Goal: Obtain resource: Obtain resource

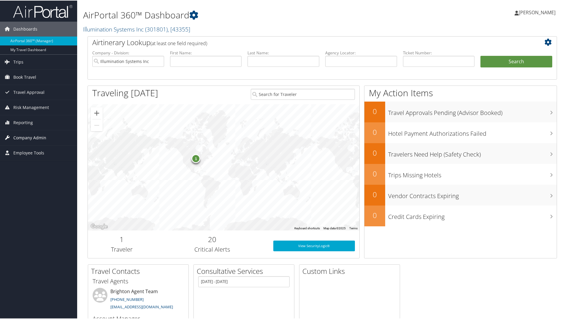
click at [28, 135] on span "Company Admin" at bounding box center [29, 137] width 33 height 15
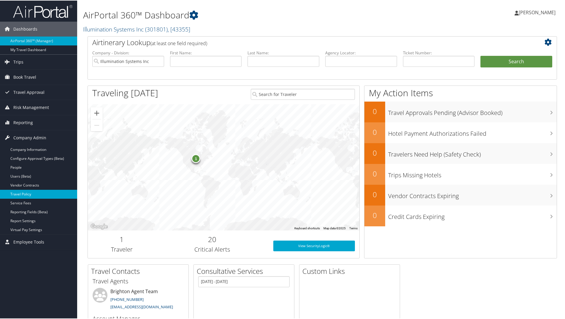
click at [28, 192] on link "Travel Policy" at bounding box center [38, 193] width 77 height 9
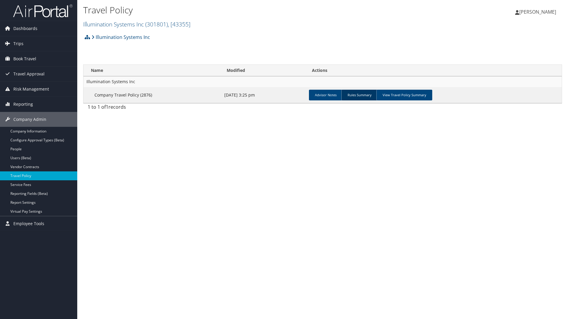
click at [359, 97] on link "Rules Summary" at bounding box center [359, 95] width 36 height 11
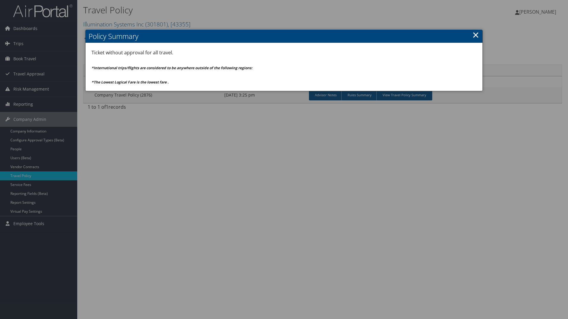
click at [474, 33] on link "×" at bounding box center [475, 35] width 7 height 12
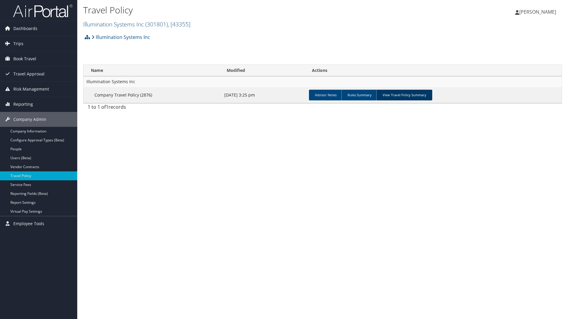
click at [399, 94] on link "View Travel Policy Summary" at bounding box center [404, 95] width 56 height 11
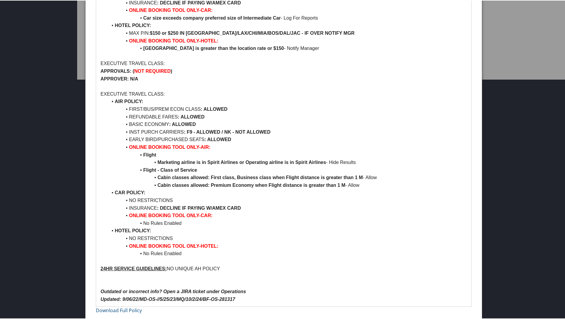
scroll to position [241, 0]
click at [120, 310] on link "Download Full Policy" at bounding box center [119, 309] width 46 height 7
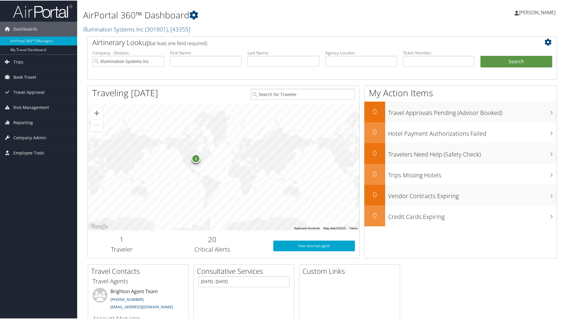
click at [383, 18] on div "[PERSON_NAME] [PERSON_NAME] My Settings Travel Agency Contacts View Travel Prof…" at bounding box center [473, 14] width 189 height 23
click at [26, 137] on span "Company Admin" at bounding box center [29, 137] width 33 height 15
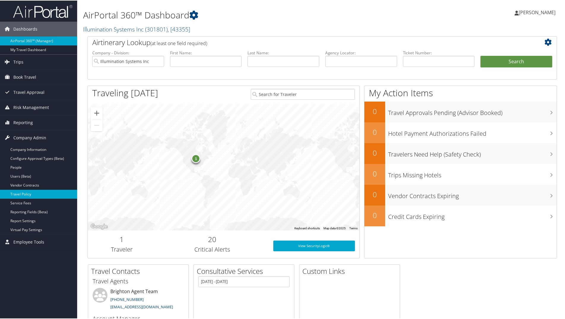
click at [20, 193] on link "Travel Policy" at bounding box center [38, 193] width 77 height 9
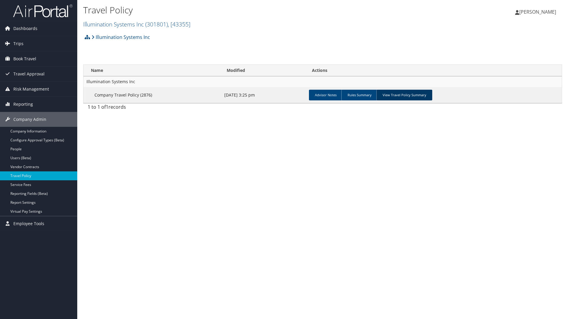
click at [398, 94] on link "View Travel Policy Summary" at bounding box center [404, 95] width 56 height 11
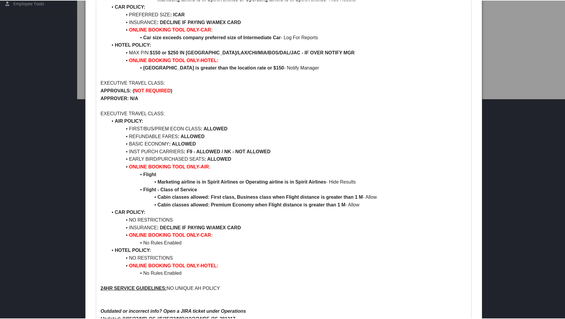
scroll to position [241, 0]
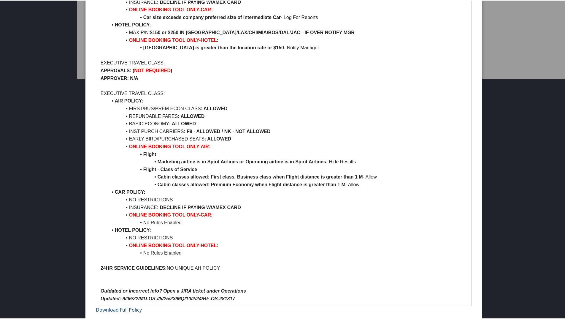
click at [135, 309] on link "Download Full Policy" at bounding box center [119, 309] width 46 height 7
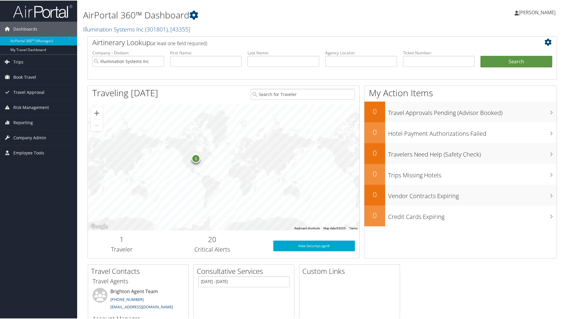
click at [379, 17] on div "[PERSON_NAME] [PERSON_NAME] My Settings Travel Agency Contacts View Travel Prof…" at bounding box center [473, 14] width 189 height 23
click at [533, 11] on span "[PERSON_NAME]" at bounding box center [537, 12] width 37 height 7
click at [491, 11] on div "[PERSON_NAME] [PERSON_NAME] My Settings Travel Agency Contacts View Travel Prof…" at bounding box center [473, 14] width 189 height 23
click at [541, 12] on span "[PERSON_NAME]" at bounding box center [537, 12] width 37 height 7
click at [486, 15] on div "[PERSON_NAME] [PERSON_NAME] My Settings Travel Agency Contacts View Travel Prof…" at bounding box center [473, 14] width 189 height 23
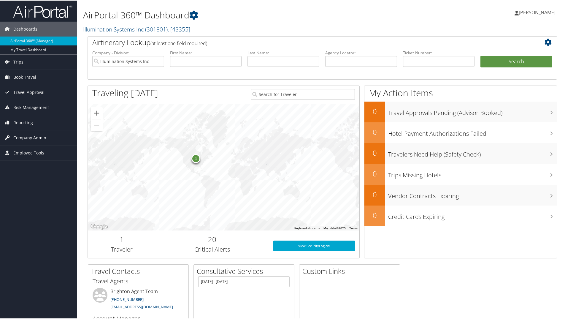
click at [32, 140] on span "Company Admin" at bounding box center [29, 137] width 33 height 15
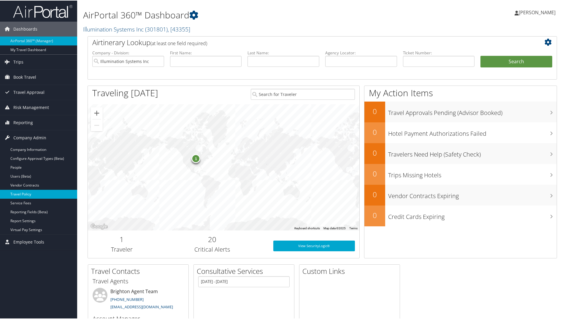
click at [23, 191] on link "Travel Policy" at bounding box center [38, 193] width 77 height 9
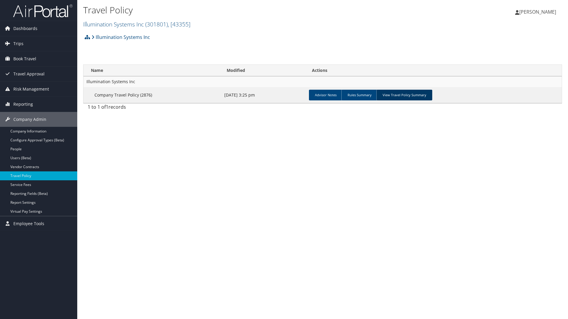
click at [414, 93] on link "View Travel Policy Summary" at bounding box center [404, 95] width 56 height 11
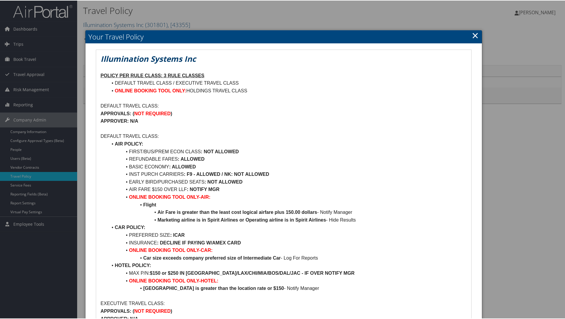
click at [475, 34] on link "×" at bounding box center [475, 35] width 7 height 12
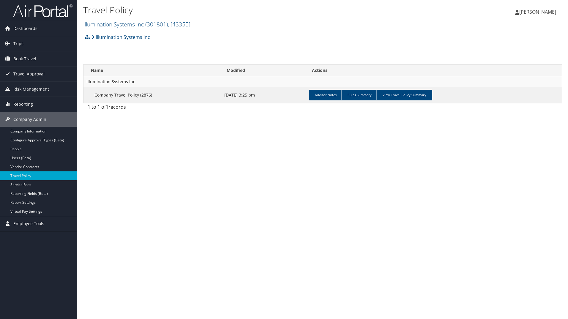
click at [542, 10] on span "[PERSON_NAME]" at bounding box center [537, 12] width 37 height 7
click at [505, 97] on link "Sign Out" at bounding box center [522, 97] width 66 height 10
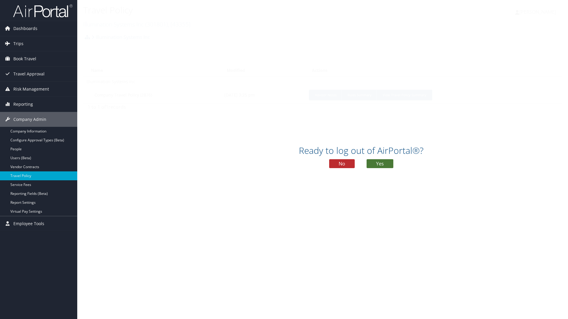
click at [377, 165] on button "Yes" at bounding box center [379, 163] width 27 height 9
